Goal: Information Seeking & Learning: Learn about a topic

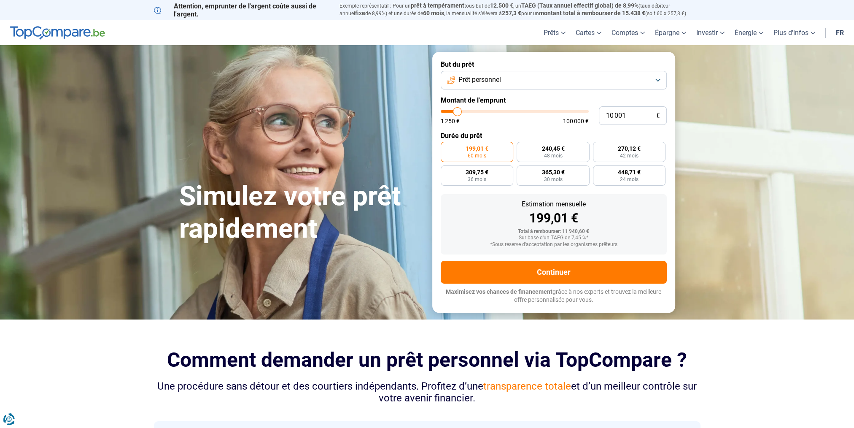
type input "12 000"
type input "12000"
type input "12 250"
type input "12250"
type input "12 500"
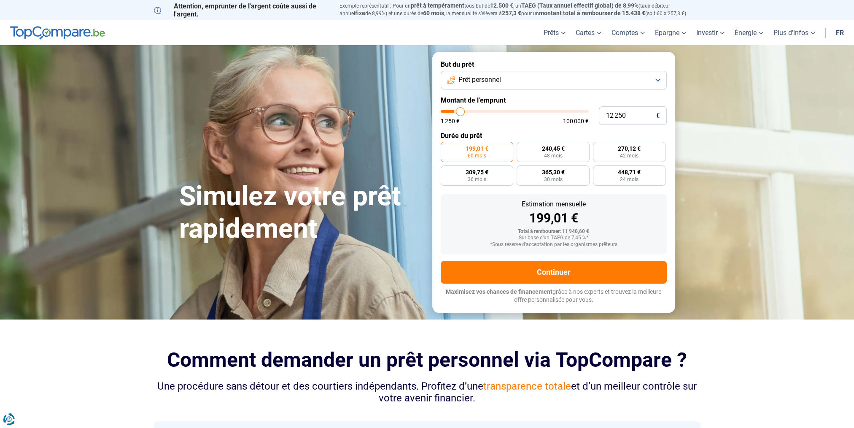
type input "12500"
type input "12 750"
type input "12750"
type input "13 000"
type input "13000"
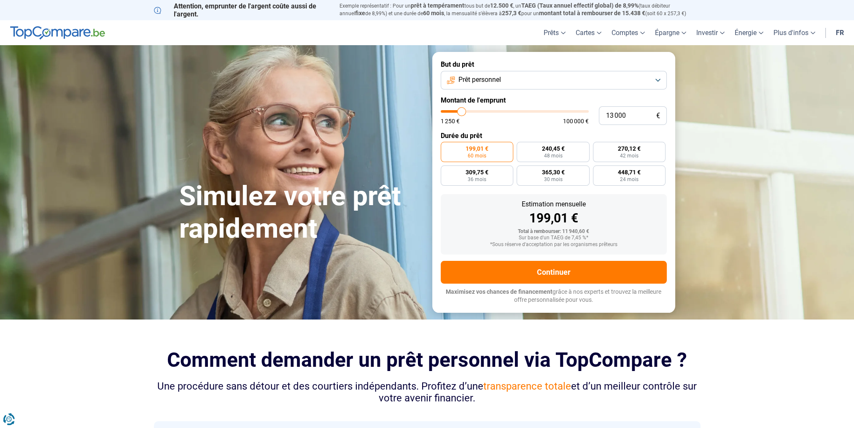
type input "13 250"
type input "13250"
type input "13 500"
type input "13500"
type input "13 750"
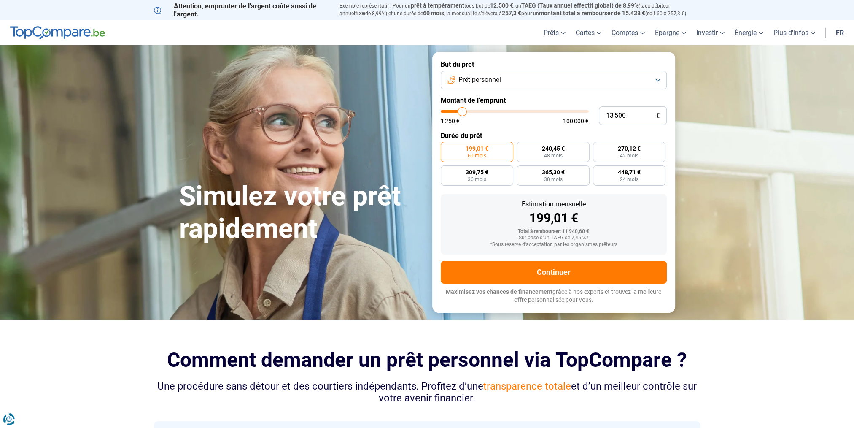
type input "13750"
type input "14 000"
type input "14000"
type input "13 750"
type input "13750"
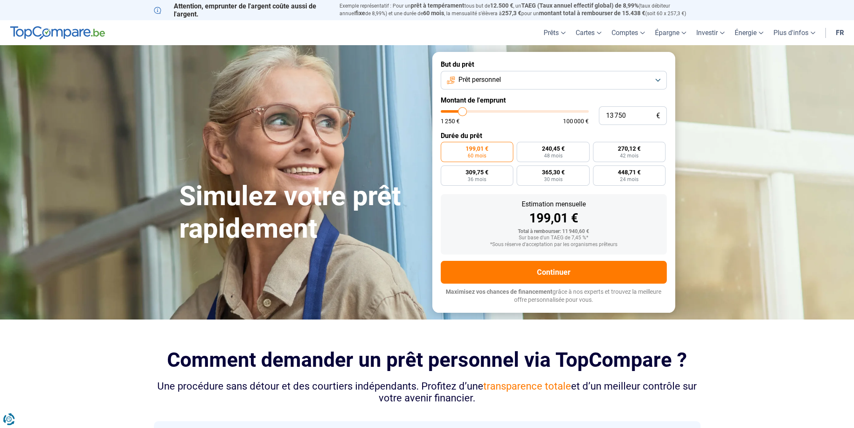
type input "13 500"
type input "13500"
type input "13 000"
type input "13000"
type input "12 500"
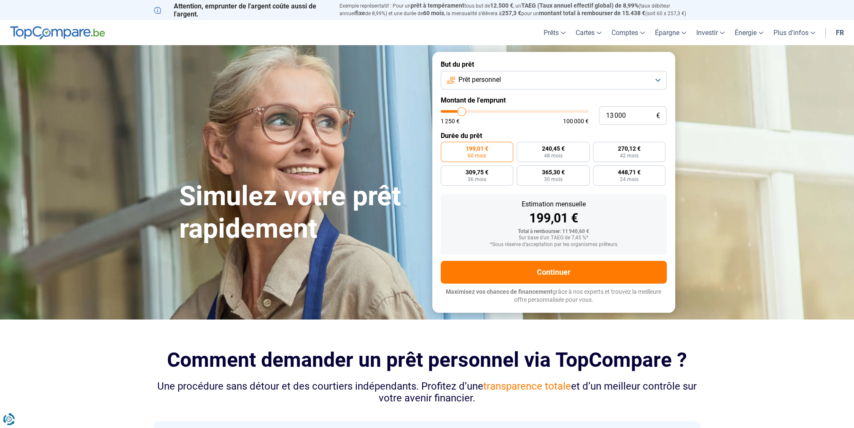
type input "12500"
type input "12 000"
type input "12000"
type input "11 750"
type input "11750"
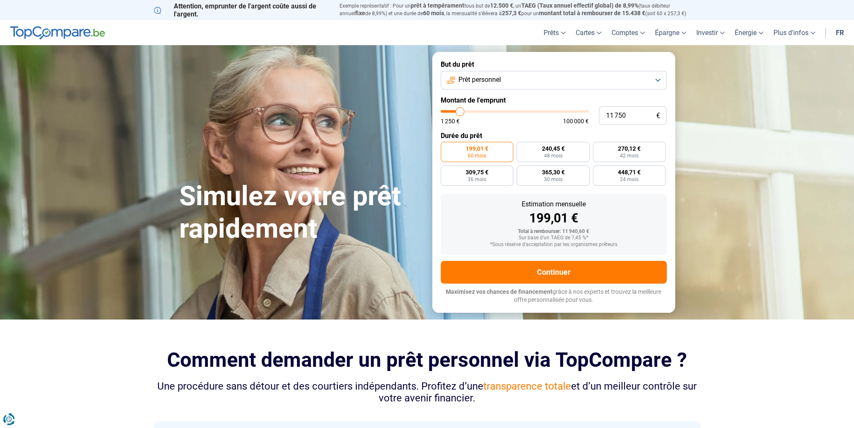
type input "11 250"
type input "11250"
type input "11 000"
type input "11000"
type input "10 750"
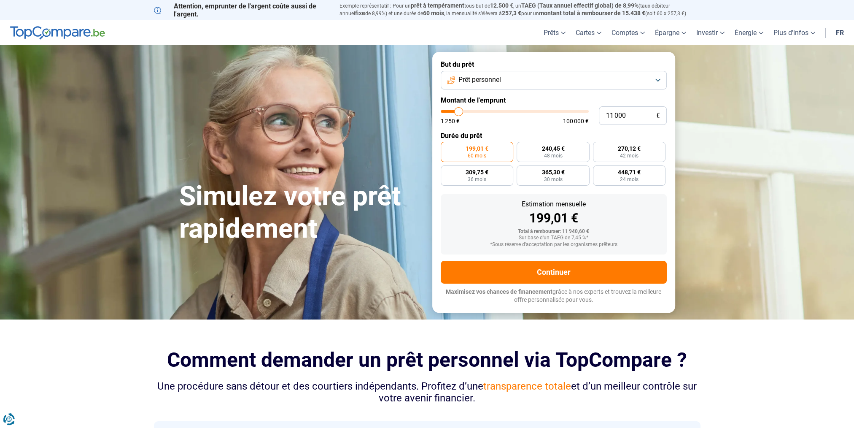
type input "10750"
type input "10 500"
type input "10500"
type input "10 250"
type input "10250"
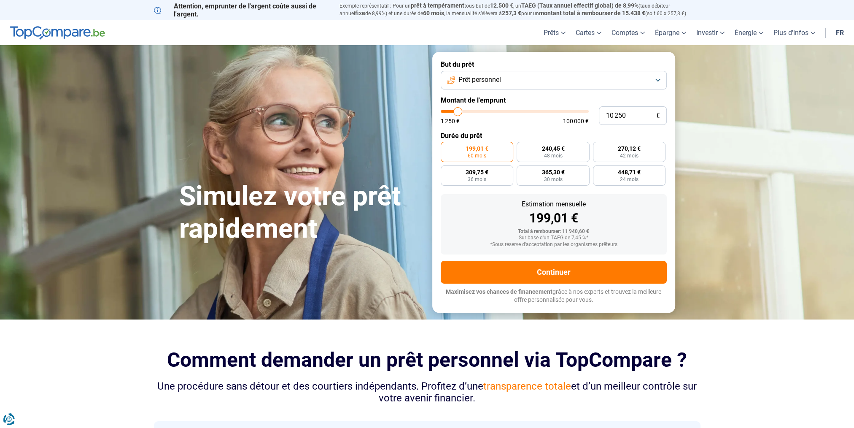
type input "10 000"
type input "10000"
type input "9 750"
type input "9750"
type input "9 250"
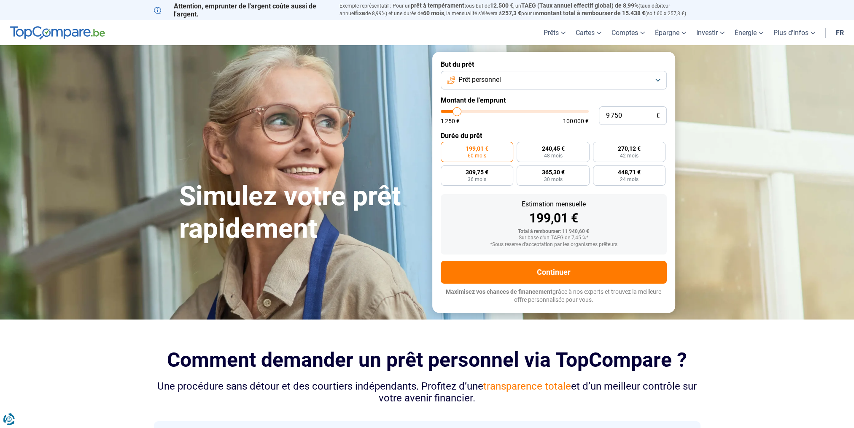
type input "9250"
type input "9 000"
type input "9000"
type input "8 750"
type input "8750"
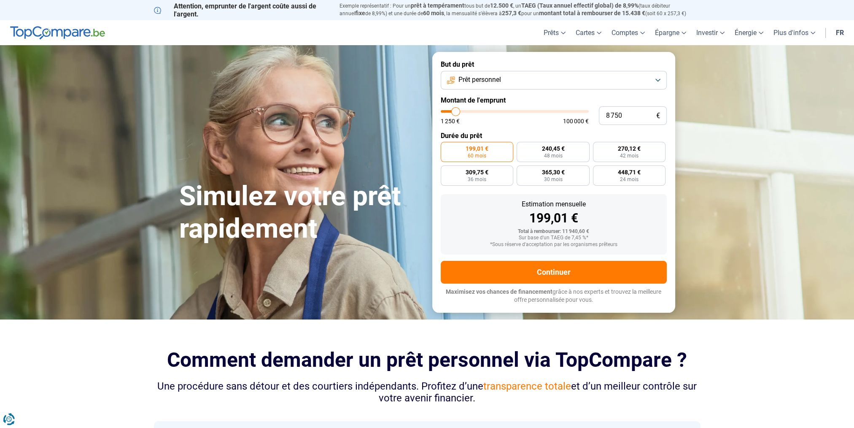
type input "8 500"
type input "8500"
type input "8 000"
type input "8000"
type input "7 750"
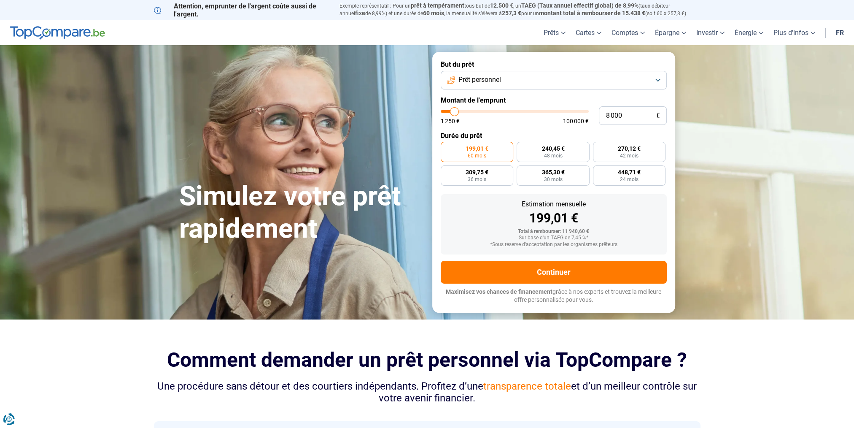
type input "7750"
type input "7 250"
type input "7250"
type input "6 750"
type input "6750"
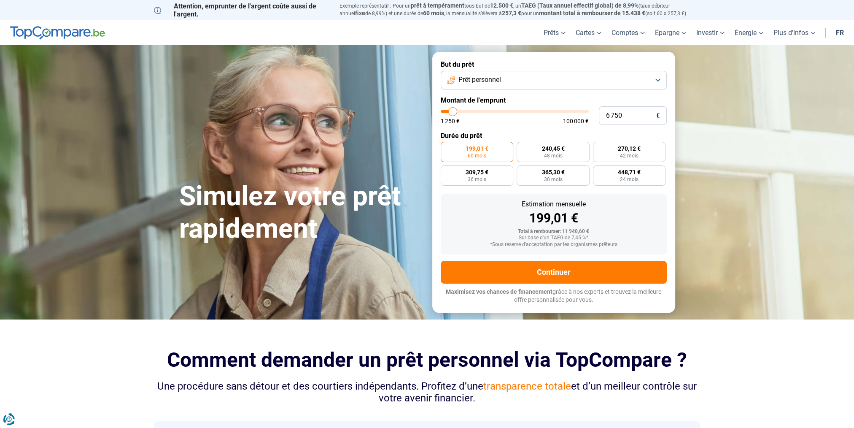
type input "6 000"
type input "6000"
type input "5 750"
type input "5750"
type input "5 500"
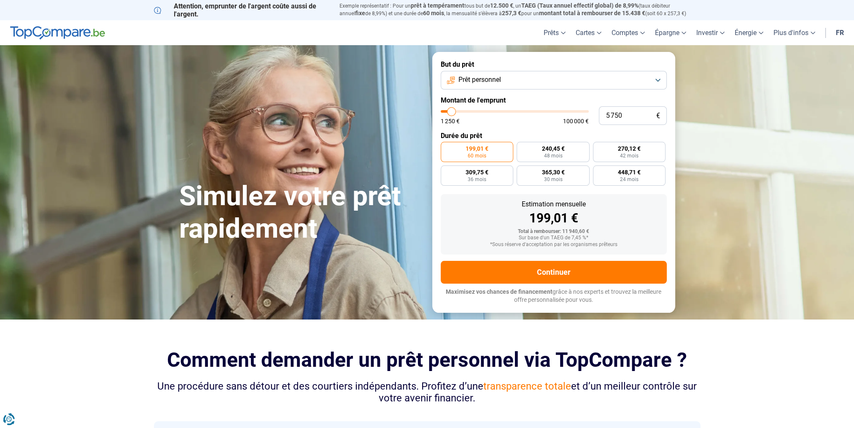
type input "5500"
type input "5 250"
type input "5250"
type input "5 000"
type input "5000"
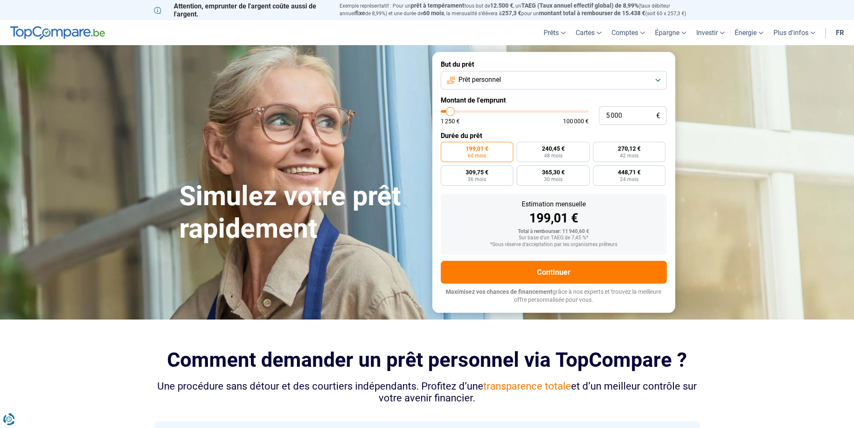
type input "4 750"
type input "4750"
type input "4 500"
type input "4500"
type input "4 250"
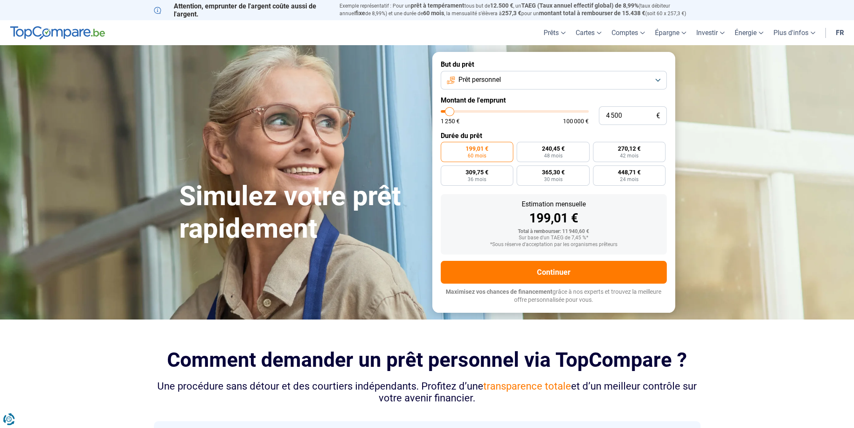
type input "4250"
type input "4 000"
type input "4000"
type input "3 500"
type input "3500"
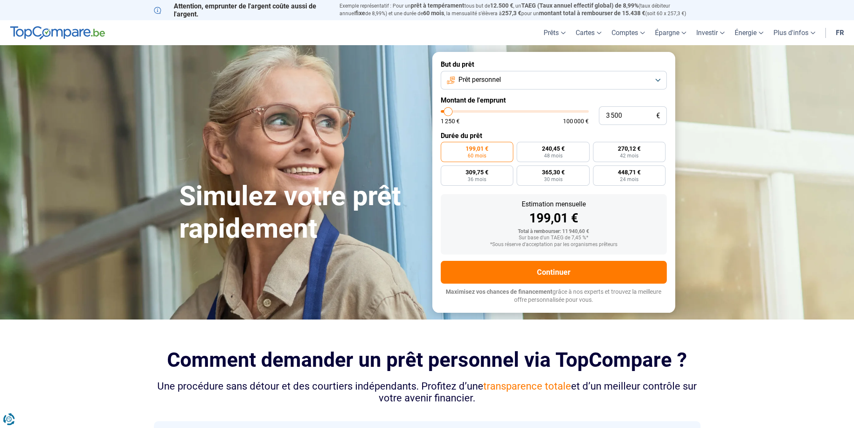
type input "3 250"
type input "3250"
type input "3 000"
type input "3000"
type input "2 750"
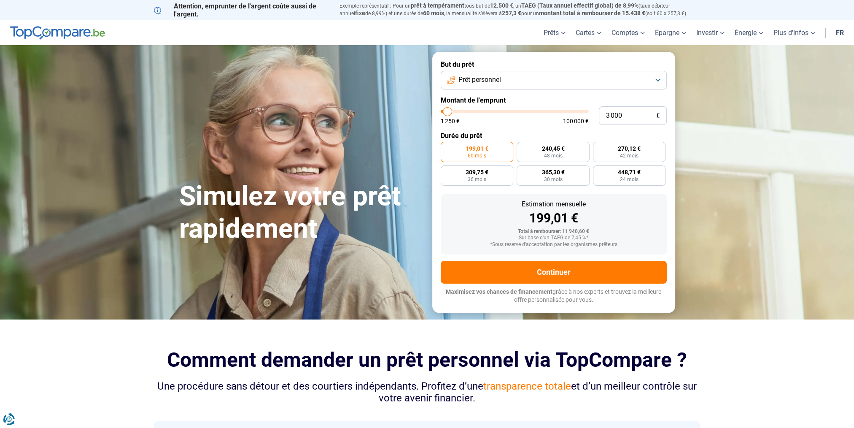
type input "2750"
type input "2 250"
type input "2250"
type input "2 000"
type input "2000"
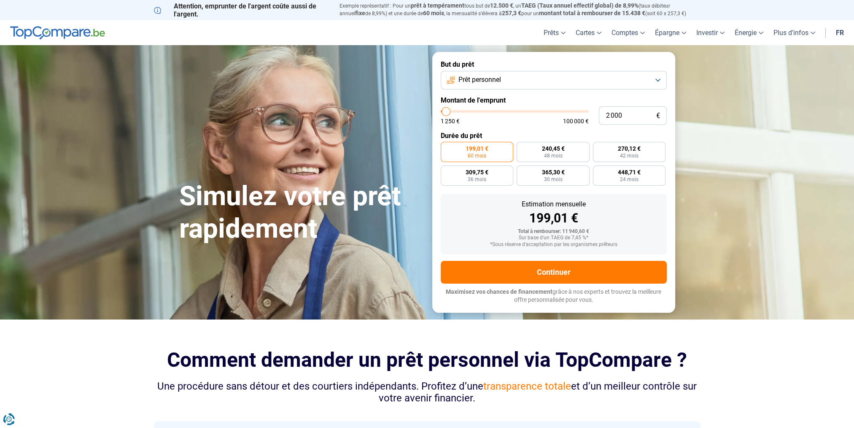
type input "1 750"
type input "1750"
type input "2 000"
type input "2000"
type input "2 250"
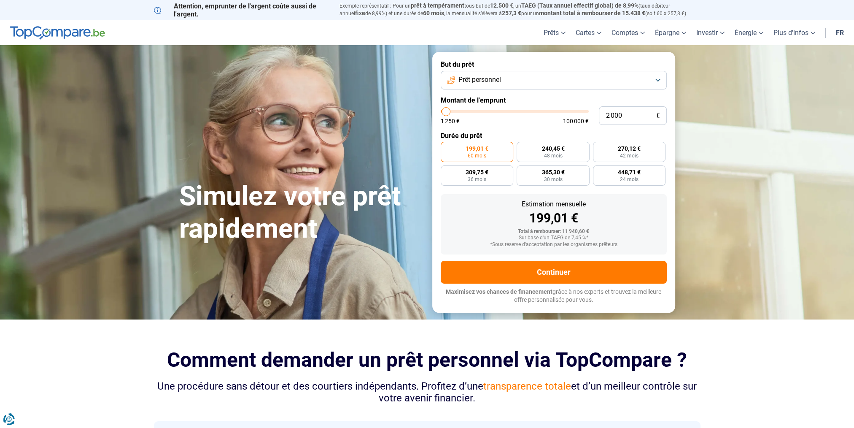
type input "2250"
type input "2 500"
type input "2500"
type input "2 750"
type input "2750"
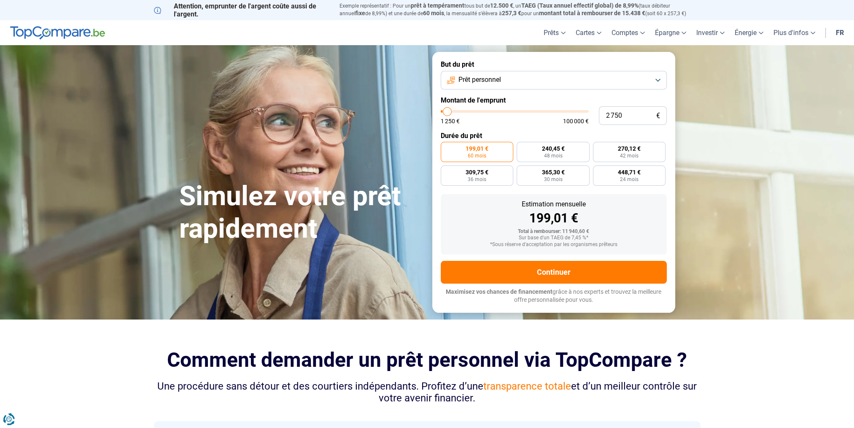
type input "3 000"
type input "3000"
type input "3 250"
type input "3250"
type input "3 500"
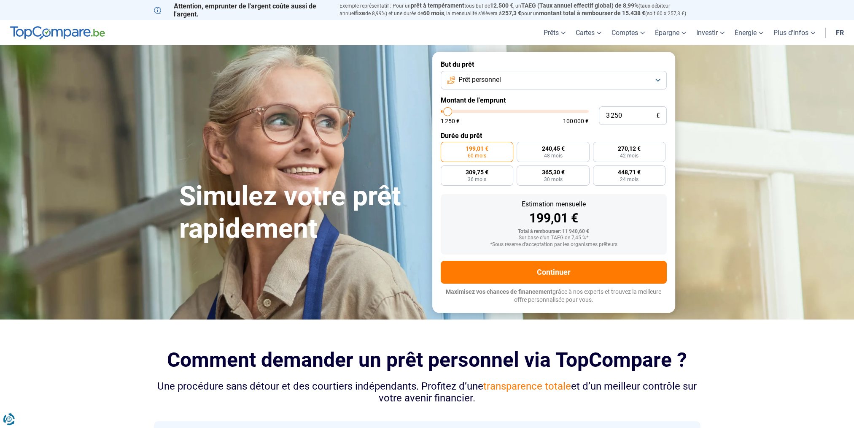
type input "3500"
type input "3 750"
type input "3750"
type input "4 000"
type input "4000"
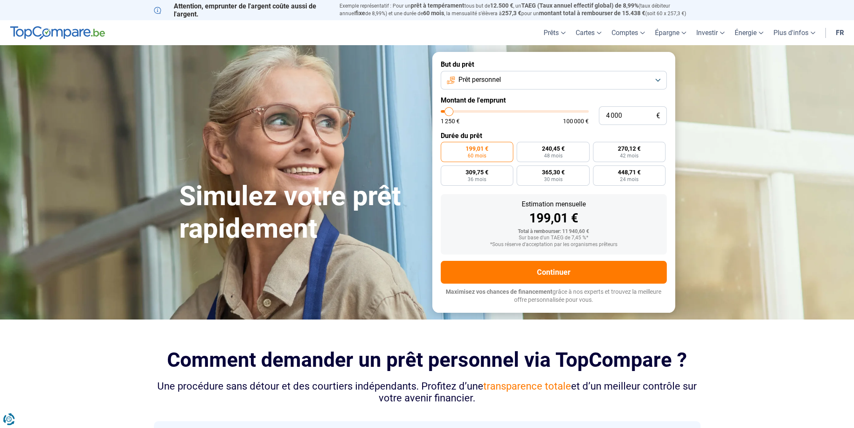
type input "4 250"
type input "4250"
type input "4 500"
type input "4500"
type input "5 000"
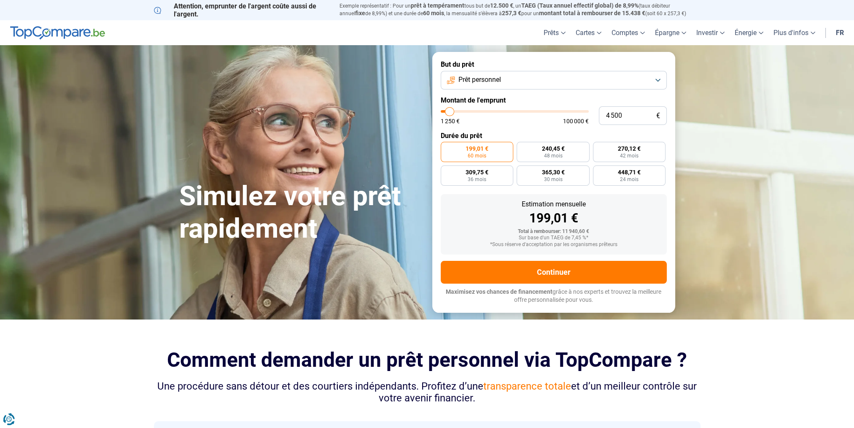
type input "5000"
type input "5 250"
type input "5250"
type input "5 500"
type input "5500"
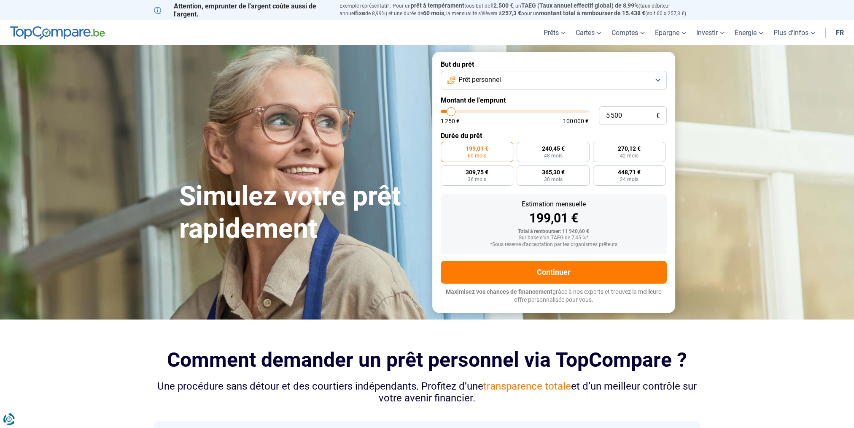
type input "5 750"
type input "5750"
type input "6 000"
type input "6000"
type input "6 250"
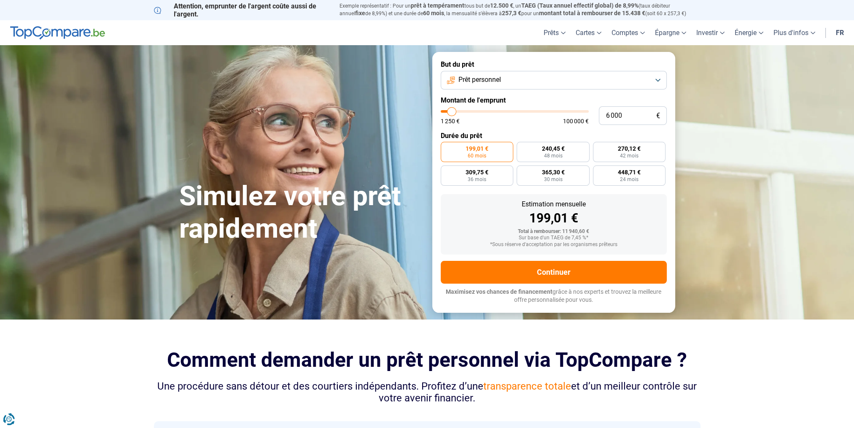
type input "6250"
type input "6 500"
type input "6500"
type input "6 750"
type input "6750"
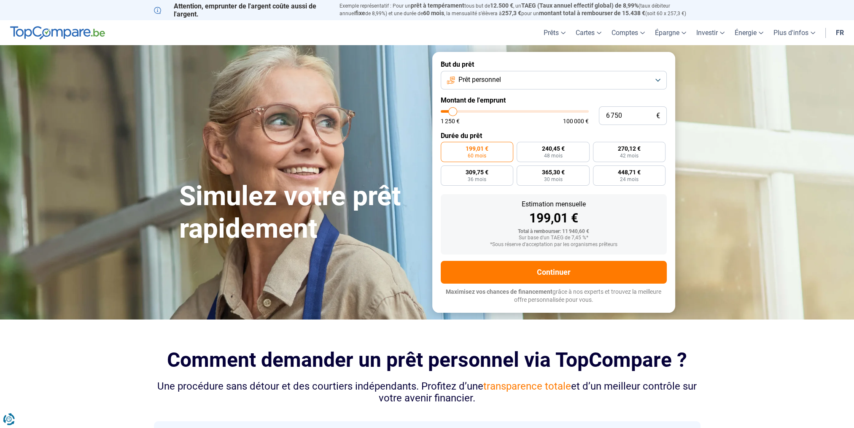
type input "7 000"
type input "7000"
type input "7 250"
type input "7250"
type input "7 500"
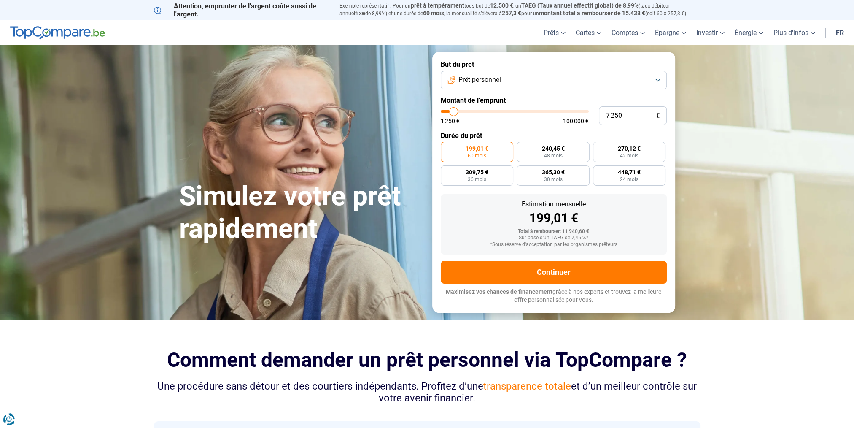
type input "7500"
type input "7 750"
type input "7750"
type input "8 000"
type input "8000"
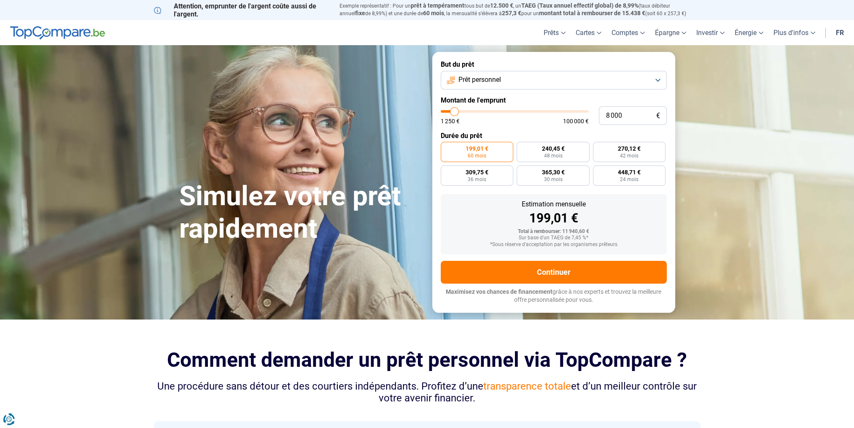
type input "8 250"
type input "8250"
type input "8 500"
type input "8500"
type input "8 750"
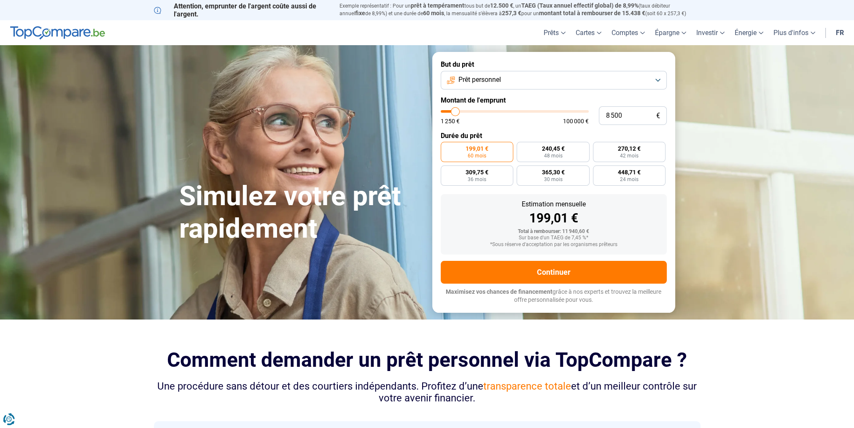
type input "8750"
type input "9 000"
type input "9000"
type input "9 250"
type input "9250"
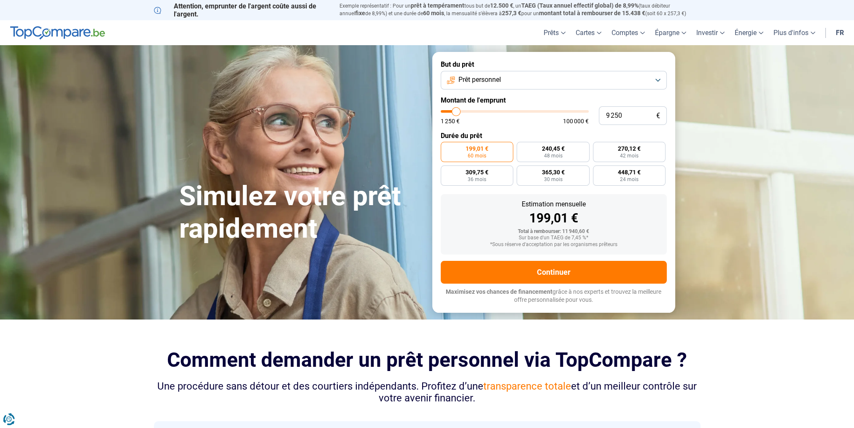
type input "9 500"
type input "9500"
type input "9 750"
type input "9750"
type input "10 000"
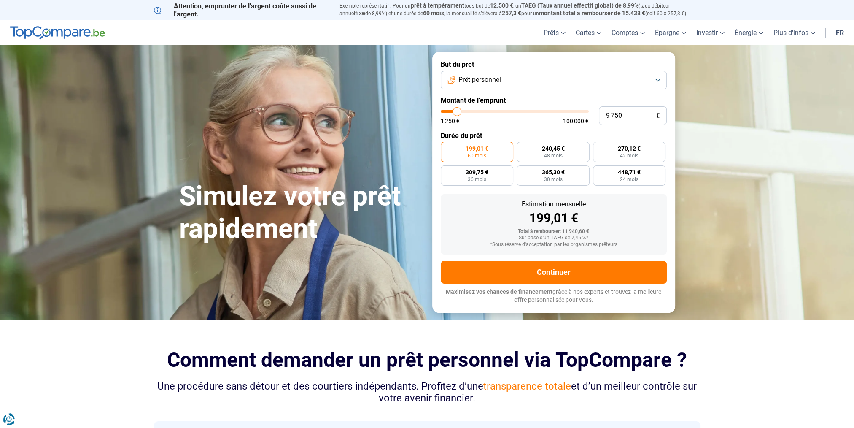
type input "10000"
type input "10 250"
type input "10250"
type input "10 000"
type input "10000"
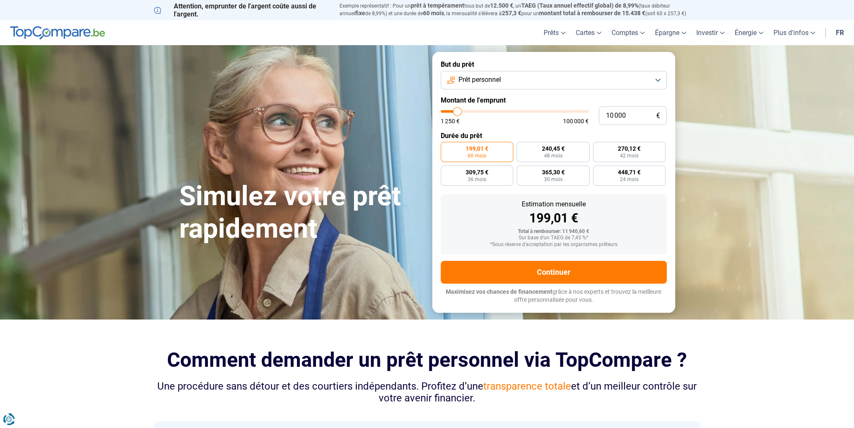
type input "9 500"
type input "9500"
type input "9 250"
type input "9250"
type input "9 500"
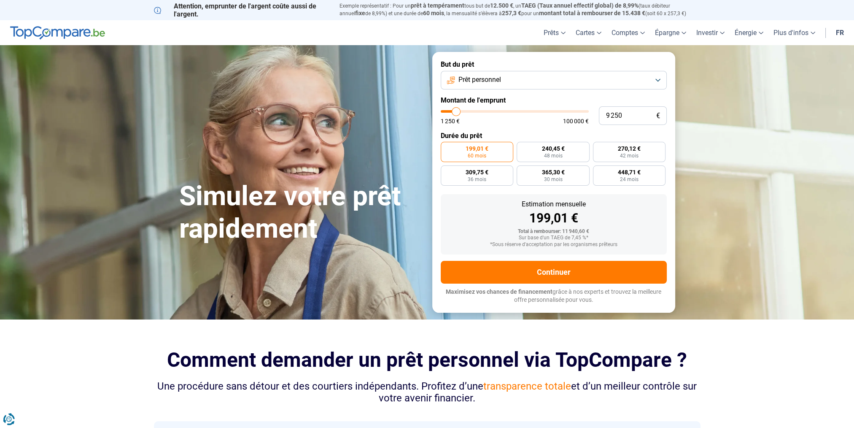
type input "9500"
type input "9 750"
type input "9750"
type input "10 000"
type input "10000"
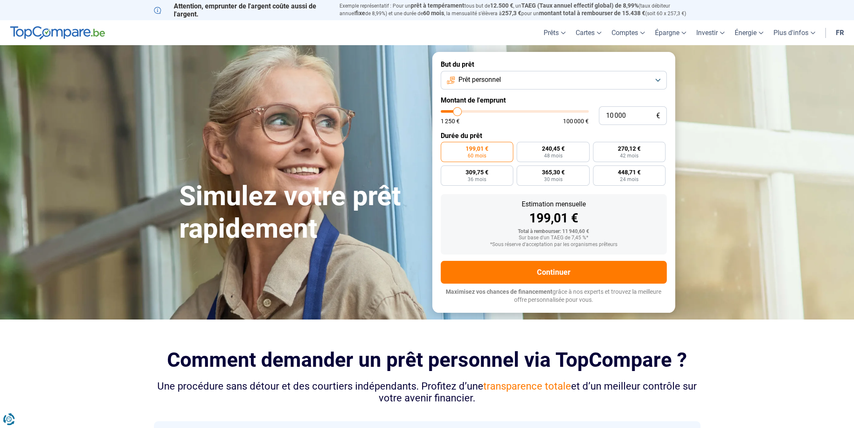
click at [457, 110] on input "range" at bounding box center [515, 111] width 148 height 3
radio input "true"
